Goal: Check status: Check status

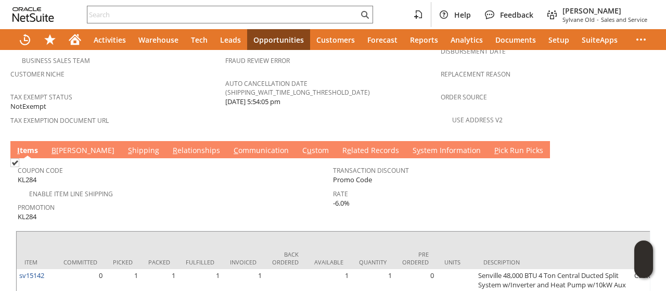
scroll to position [819, 0]
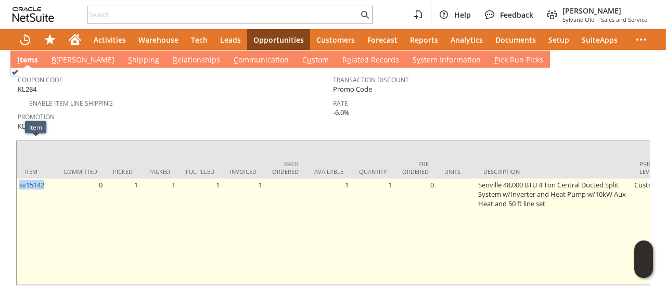
drag, startPoint x: 53, startPoint y: 148, endPoint x: 19, endPoint y: 152, distance: 34.0
click at [19, 178] on td "sv15142" at bounding box center [36, 231] width 39 height 106
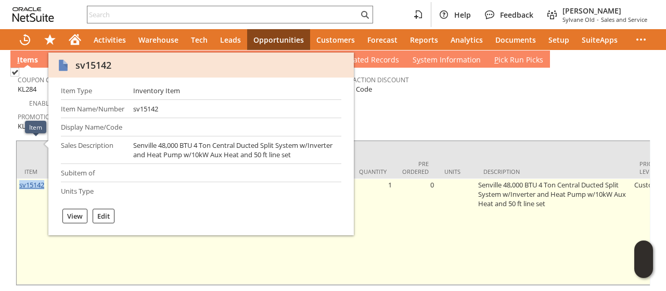
copy link "sv15142"
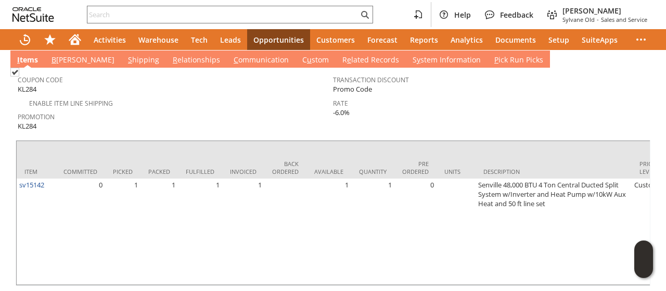
click at [449, 96] on td "Rate -6.0%" at bounding box center [490, 107] width 315 height 23
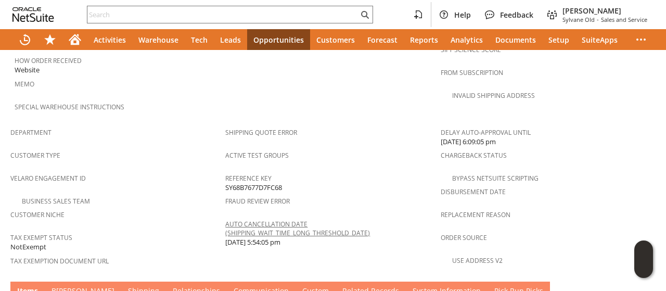
scroll to position [624, 0]
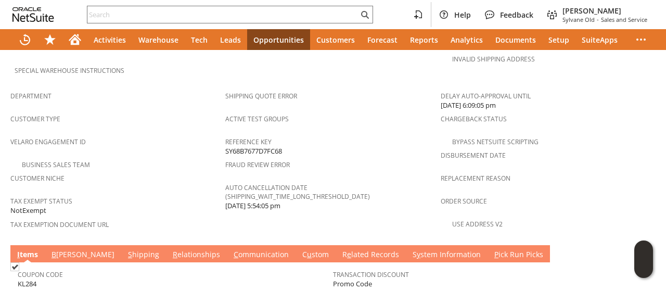
click at [231, 249] on link "C ommunication" at bounding box center [261, 254] width 60 height 11
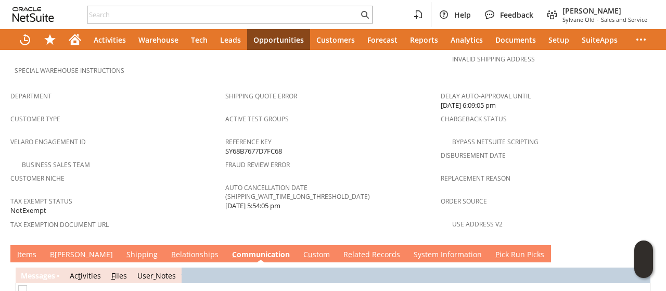
scroll to position [0, 0]
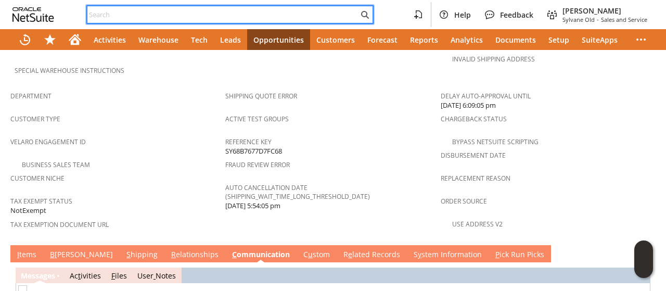
paste input "S1342295"
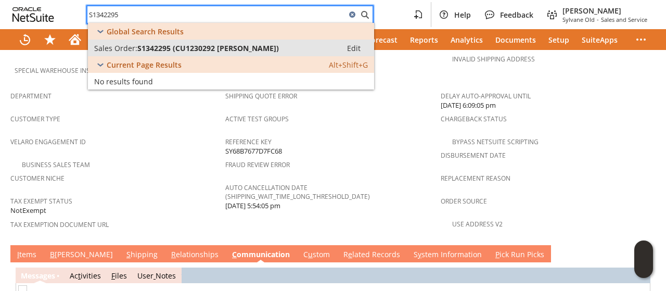
type input "S1342295"
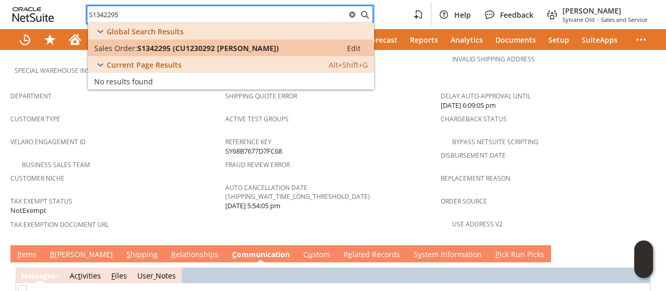
click at [199, 50] on span "S1342295 (CU1230292 Brandon Zabel)" at bounding box center [207, 48] width 141 height 10
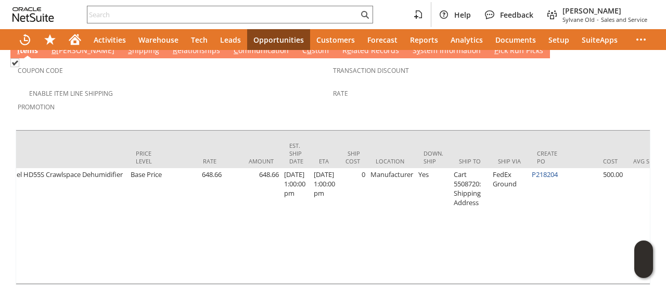
scroll to position [0, 605]
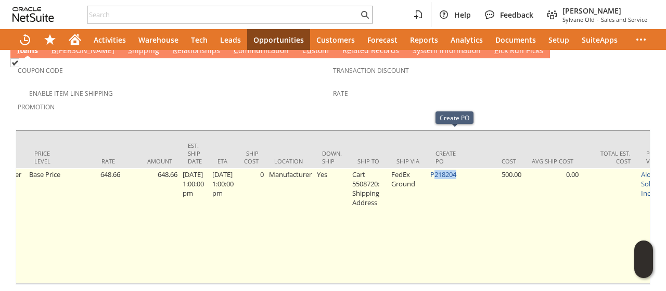
drag, startPoint x: 465, startPoint y: 138, endPoint x: 440, endPoint y: 149, distance: 27.2
click at [440, 168] on td "P218204" at bounding box center [446, 225] width 39 height 115
click at [427, 168] on td "FedEx Ground" at bounding box center [407, 225] width 39 height 115
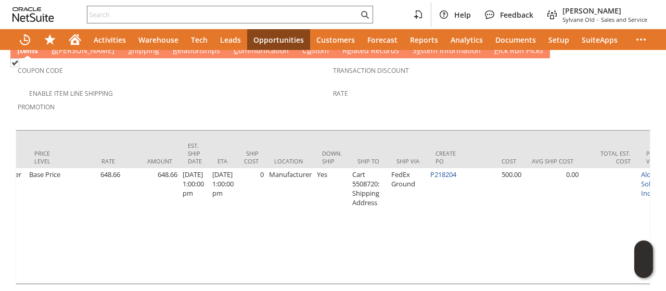
scroll to position [0, 0]
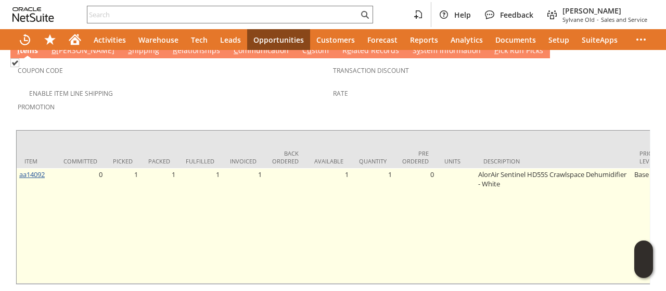
click at [35, 170] on link "aa14092" at bounding box center [31, 174] width 25 height 9
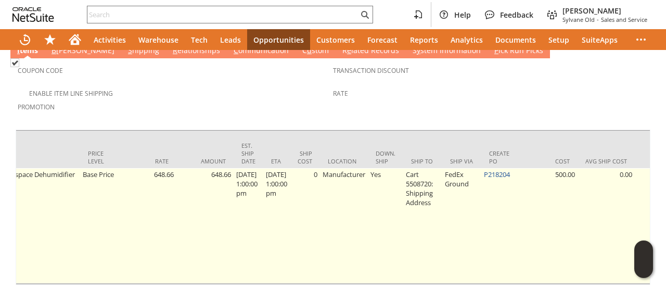
scroll to position [0, 552]
drag, startPoint x: 519, startPoint y: 132, endPoint x: 491, endPoint y: 140, distance: 29.3
click at [491, 168] on td "P218204" at bounding box center [499, 225] width 39 height 115
copy td "P218204"
